Goal: Navigation & Orientation: Find specific page/section

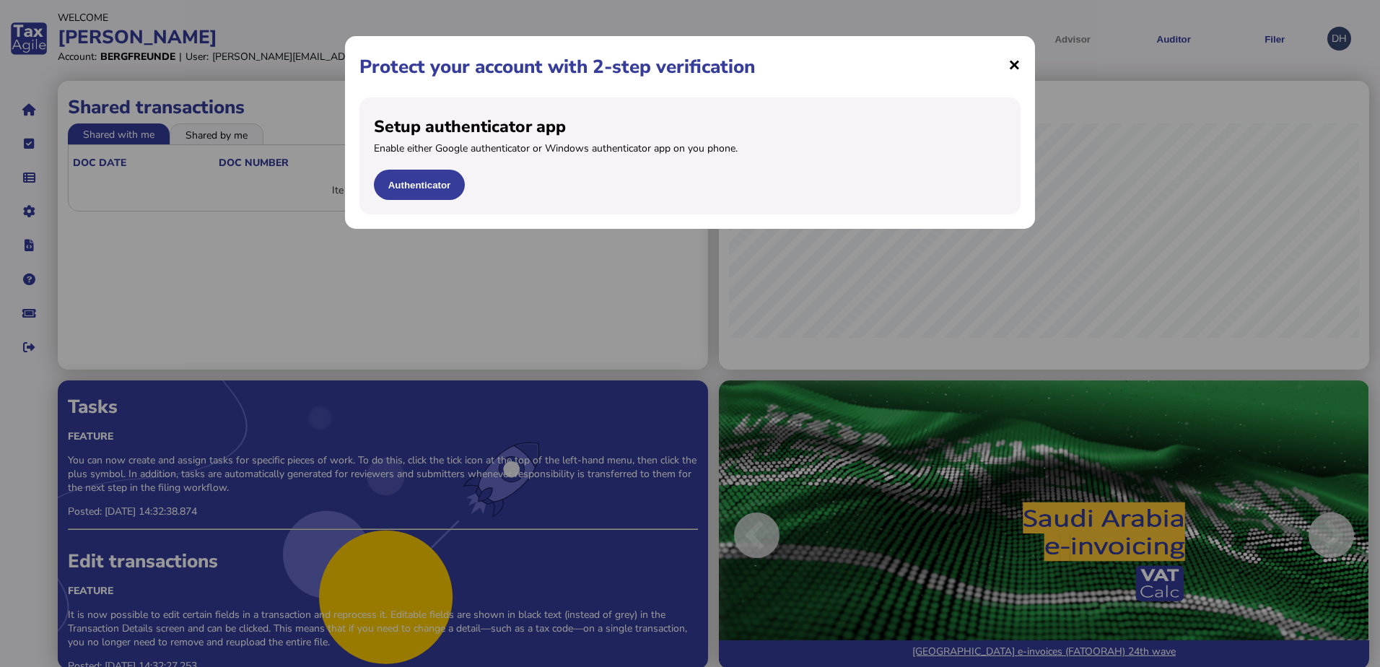
click at [1019, 66] on span "×" at bounding box center [1015, 64] width 12 height 27
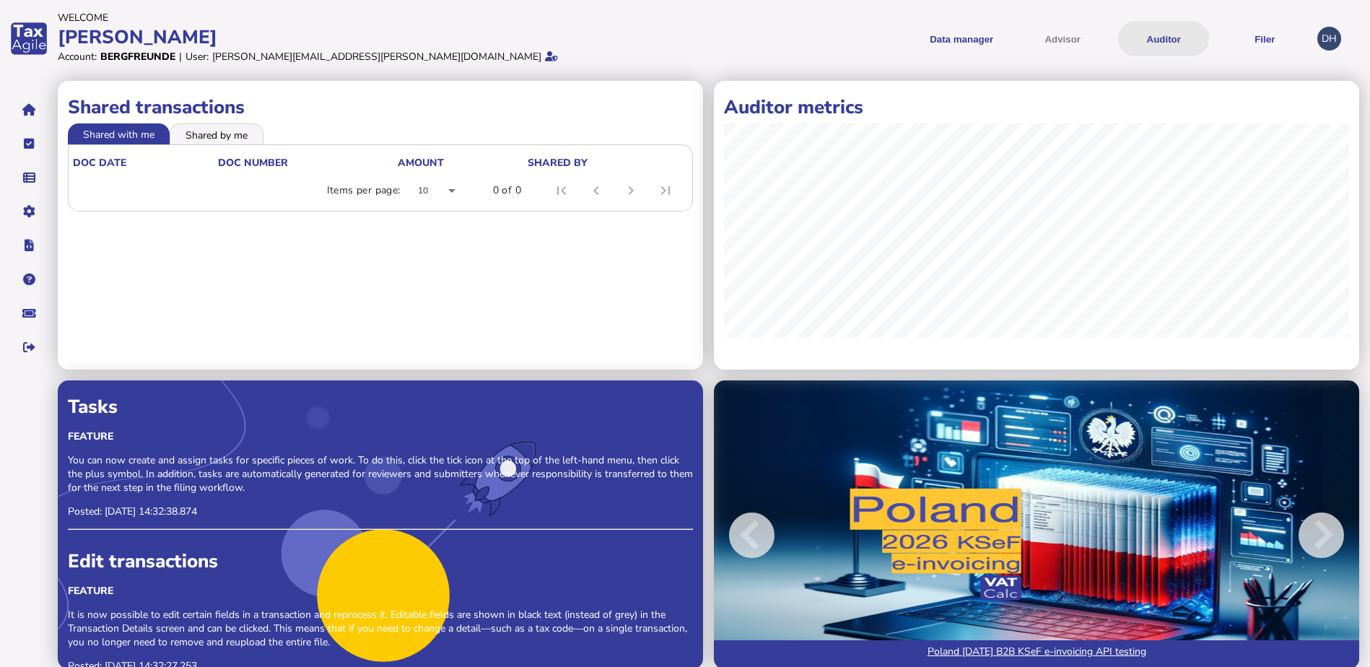
click at [1170, 37] on button "Auditor" at bounding box center [1163, 38] width 91 height 35
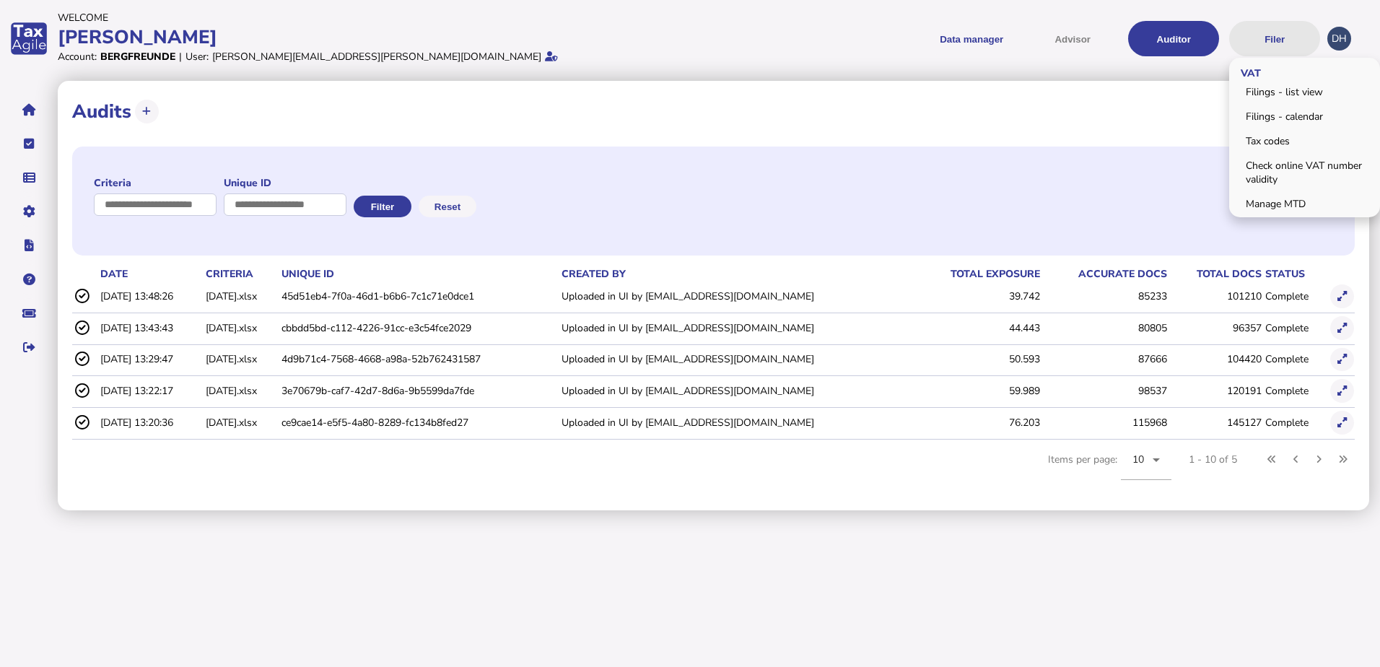
click at [1282, 32] on button "Filer" at bounding box center [1274, 38] width 91 height 35
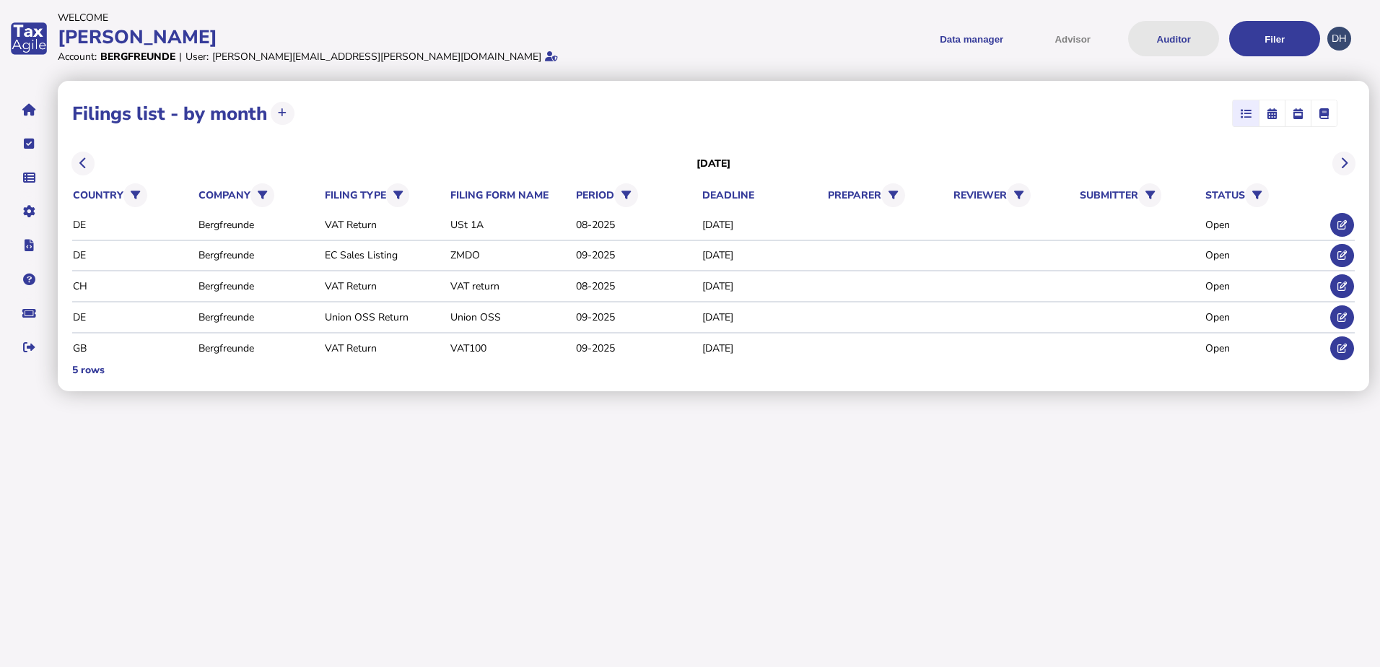
click at [1151, 41] on button "Auditor" at bounding box center [1173, 38] width 91 height 35
